Goal: Task Accomplishment & Management: Manage account settings

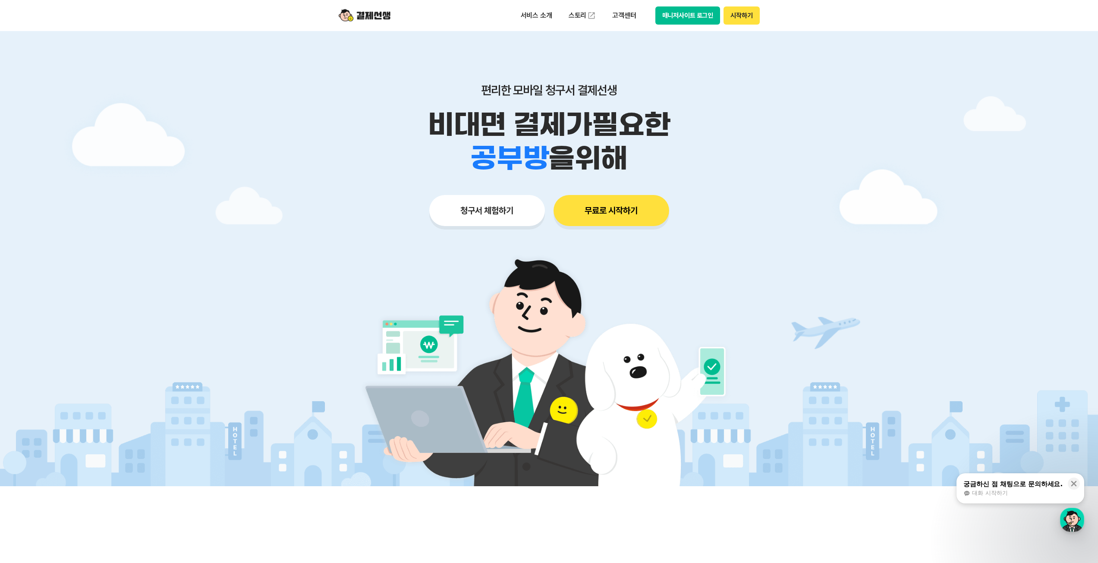
click at [739, 14] on button "시작하기" at bounding box center [741, 15] width 36 height 18
click at [673, 16] on button "매니저사이트 로그인" at bounding box center [687, 15] width 65 height 18
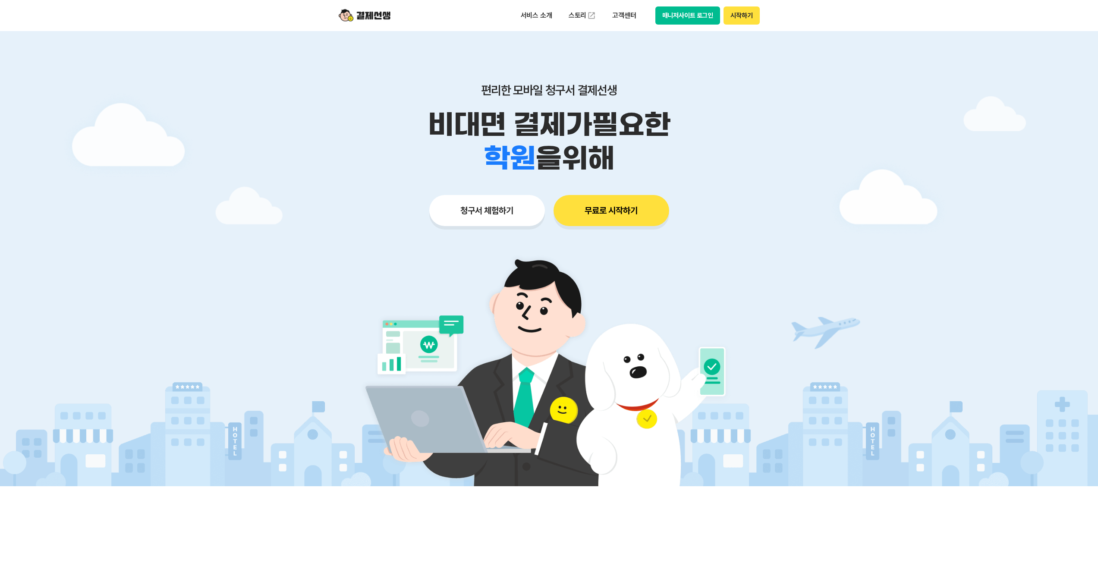
click at [686, 16] on button "매니저사이트 로그인" at bounding box center [687, 15] width 65 height 18
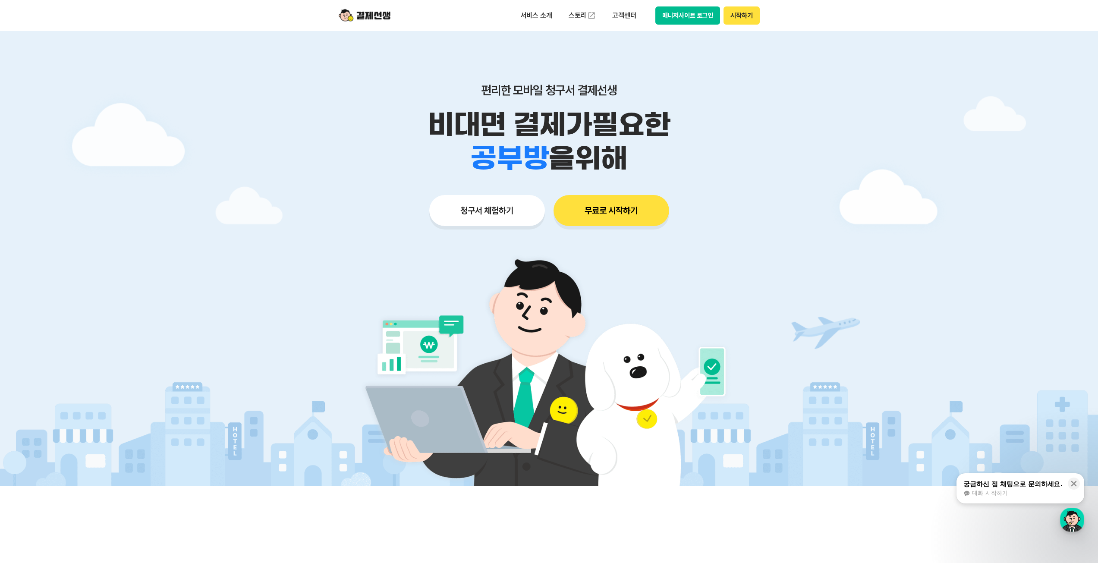
click at [691, 16] on button "매니저사이트 로그인" at bounding box center [687, 15] width 65 height 18
